Goal: Navigation & Orientation: Find specific page/section

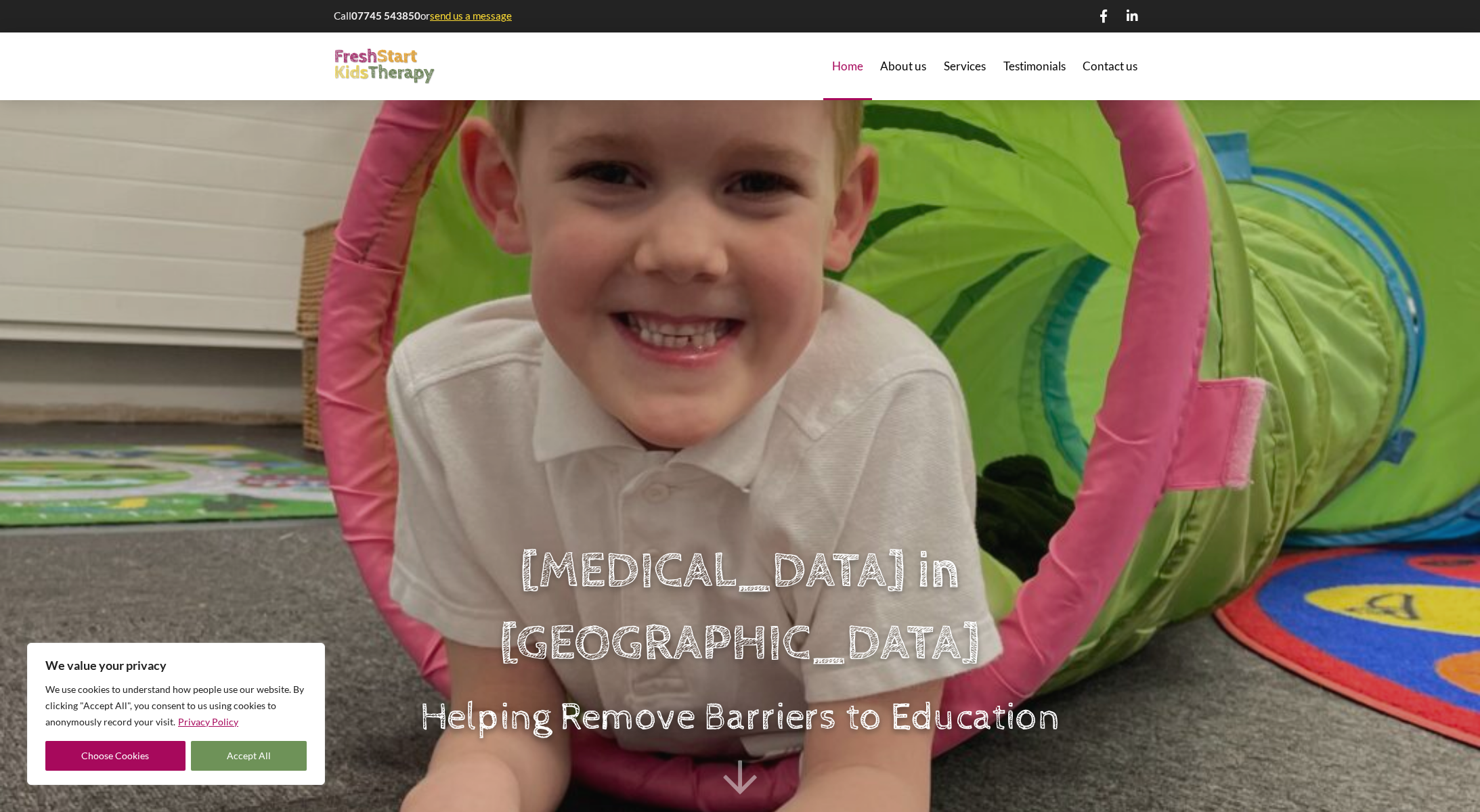
click at [261, 753] on button "Accept All" at bounding box center [248, 756] width 117 height 30
checkbox input "true"
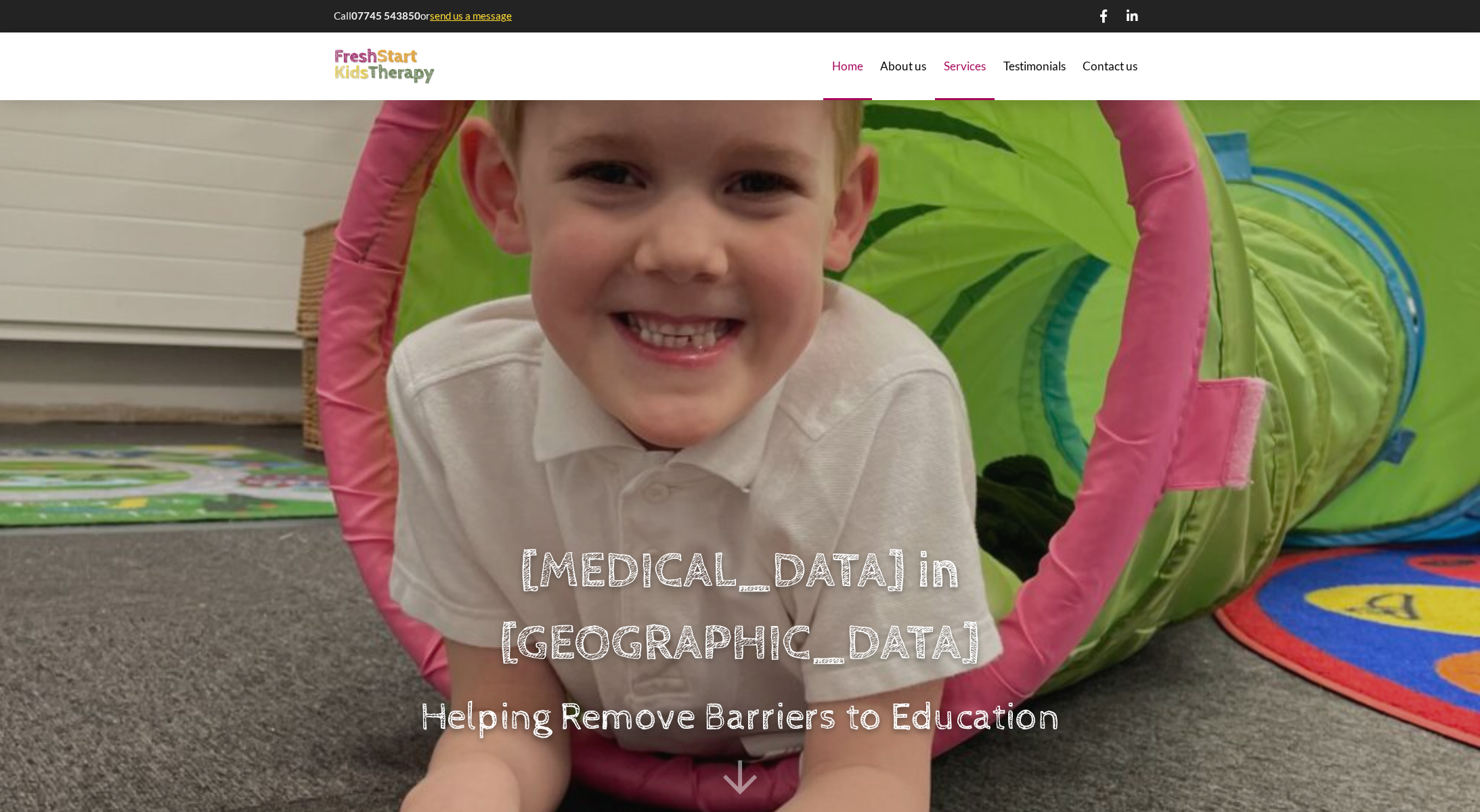
click at [968, 72] on span "Services" at bounding box center [964, 66] width 42 height 12
